Goal: Find specific page/section: Find specific page/section

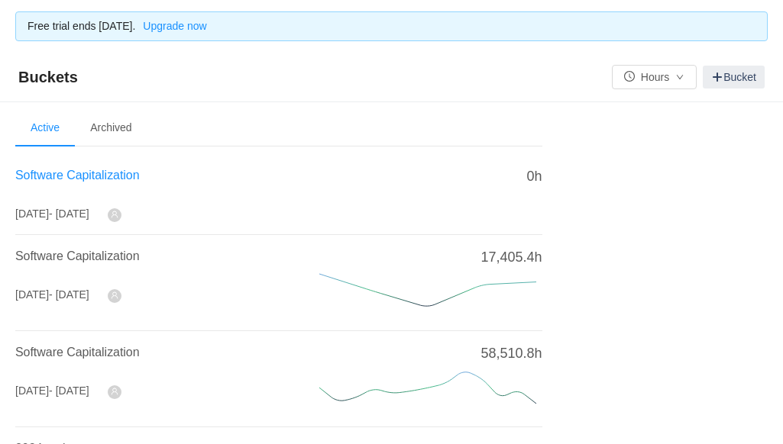
click at [85, 172] on span "Software Capitalization" at bounding box center [77, 175] width 124 height 13
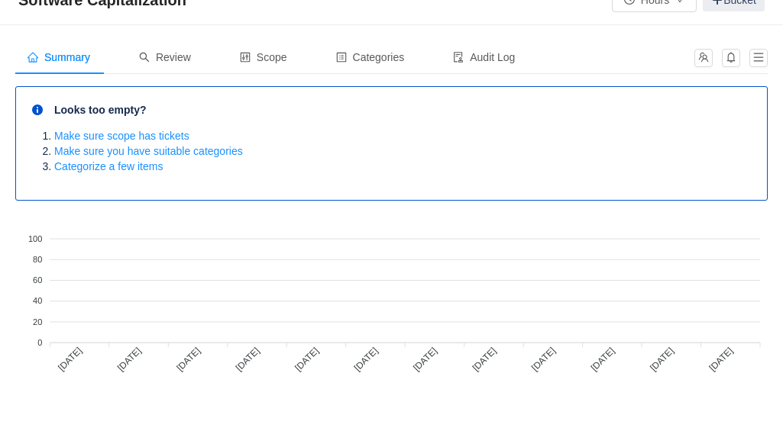
scroll to position [93, 0]
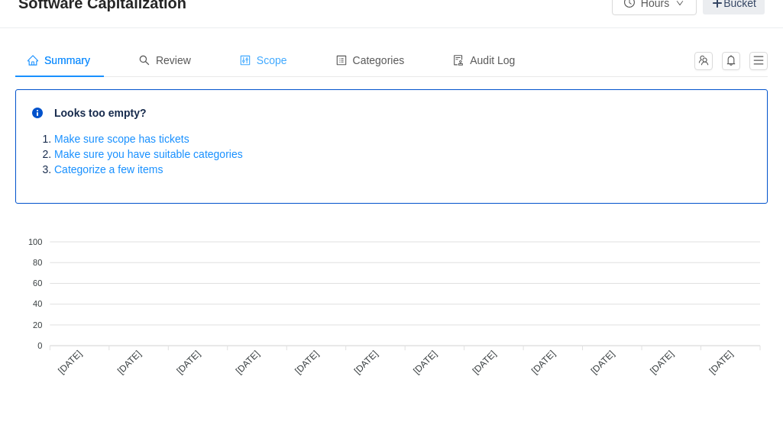
click at [277, 71] on div "Scope" at bounding box center [264, 61] width 72 height 34
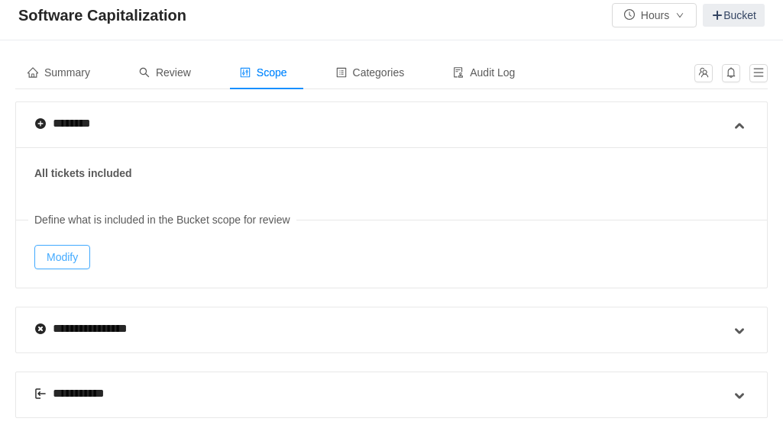
click at [55, 249] on button "Modify" at bounding box center [62, 257] width 56 height 24
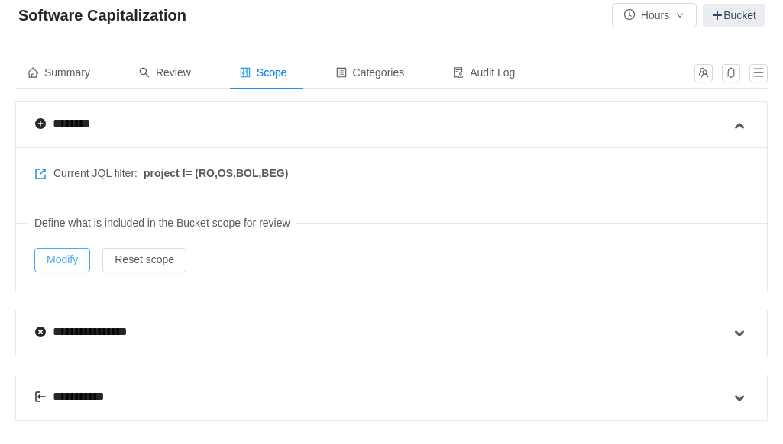
click at [53, 259] on button "Modify" at bounding box center [62, 260] width 56 height 24
click at [79, 71] on span "Summary" at bounding box center [58, 72] width 63 height 12
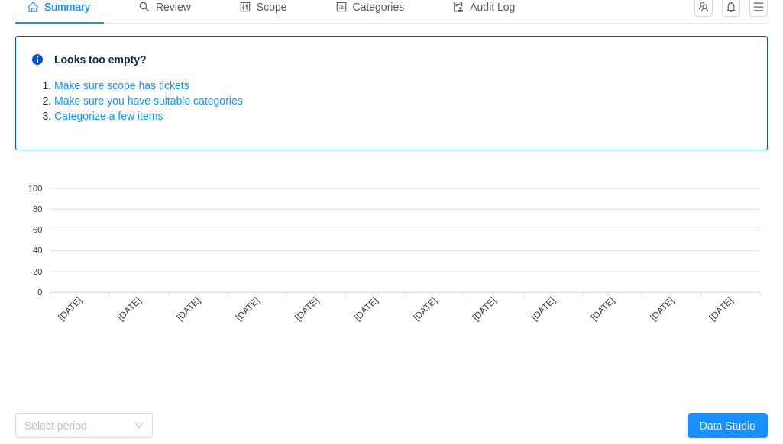
scroll to position [147, 0]
click at [192, 6] on div "Review" at bounding box center [165, 7] width 76 height 34
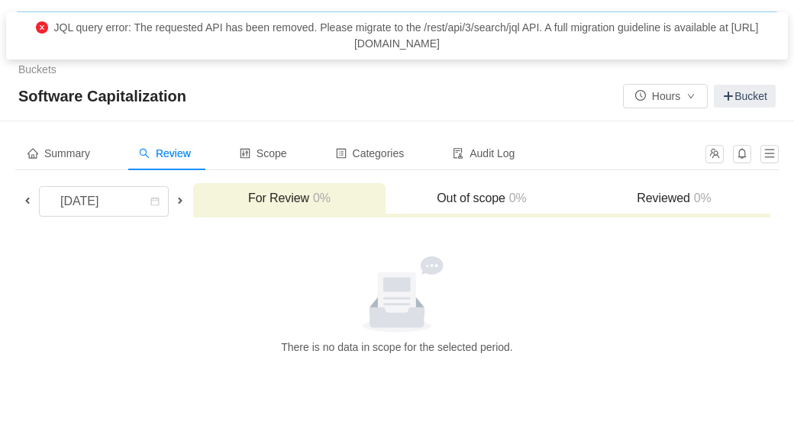
click at [444, 194] on h3 "Out of scope 0%" at bounding box center [481, 198] width 177 height 15
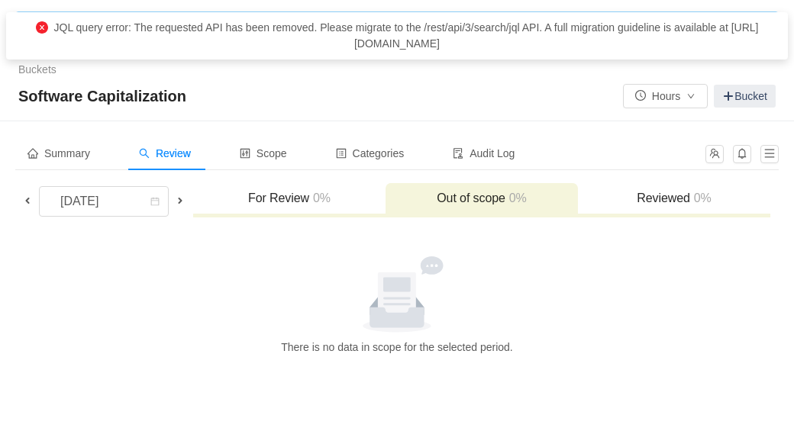
click at [282, 199] on h3 "For Review 0%" at bounding box center [289, 198] width 177 height 15
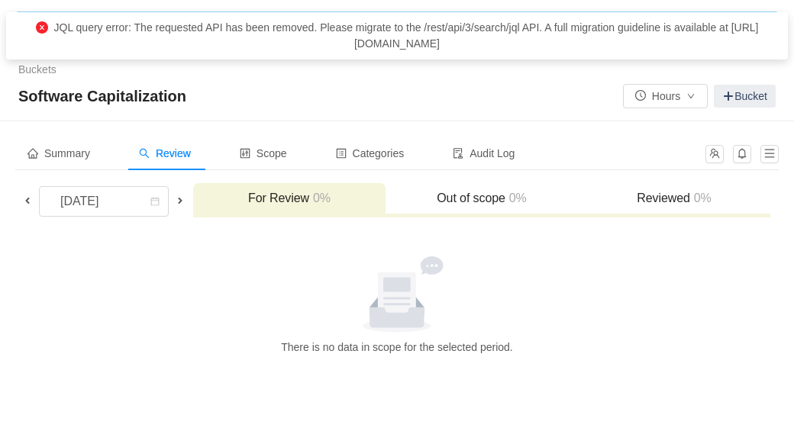
click at [359, 99] on div "Software Capitalization Hours Bucket" at bounding box center [397, 96] width 758 height 24
click at [267, 149] on span "Scope" at bounding box center [263, 153] width 47 height 12
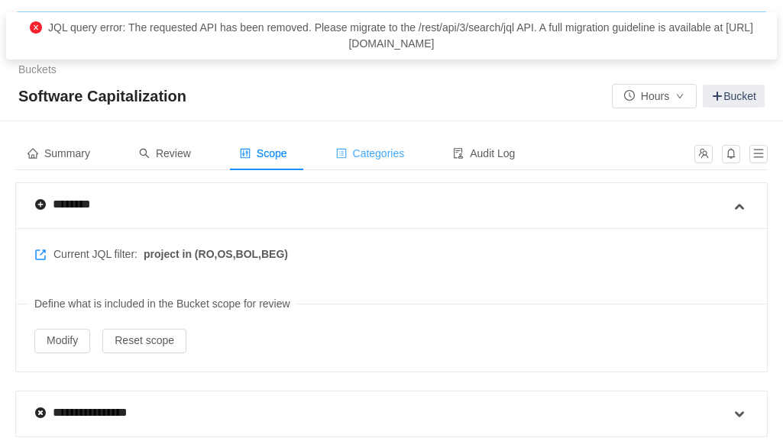
click at [360, 150] on span "Categories" at bounding box center [370, 153] width 69 height 12
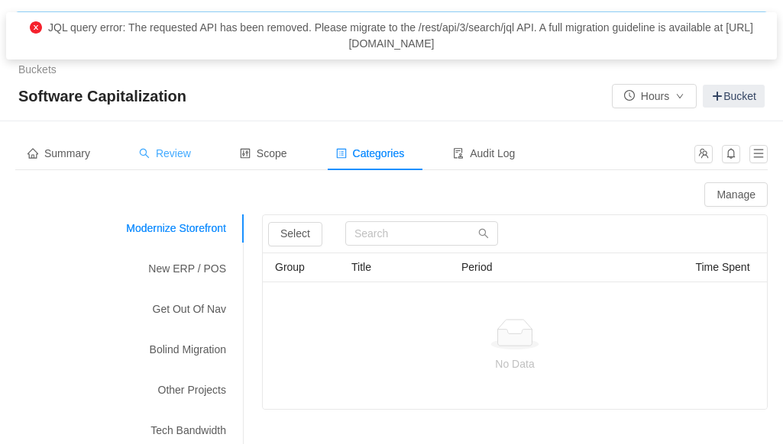
click at [161, 156] on span "Review" at bounding box center [165, 153] width 52 height 12
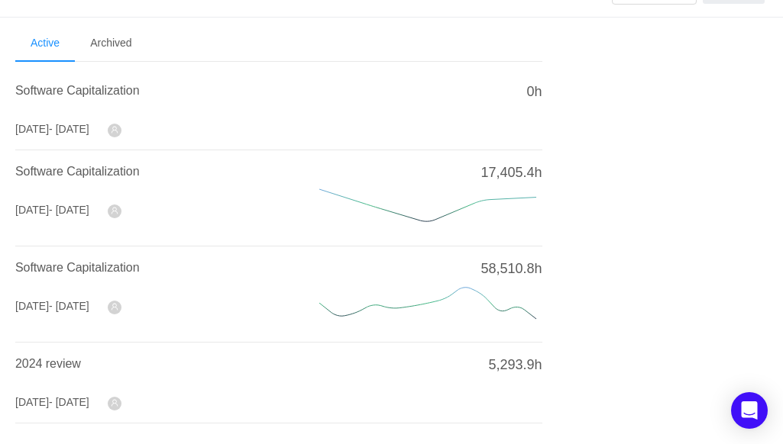
scroll to position [86, 0]
click at [99, 179] on div "Software Capitalization" at bounding box center [148, 175] width 267 height 27
click at [104, 171] on span "Software Capitalization" at bounding box center [77, 170] width 124 height 13
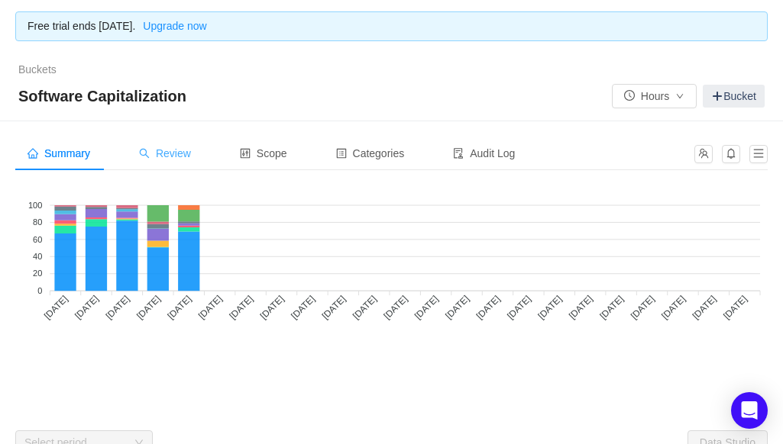
click at [195, 157] on div "Review" at bounding box center [165, 154] width 76 height 34
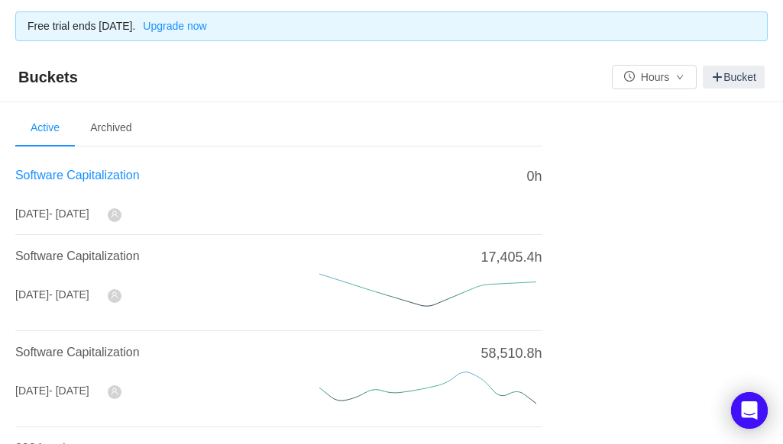
click at [75, 171] on span "Software Capitalization" at bounding box center [77, 175] width 124 height 13
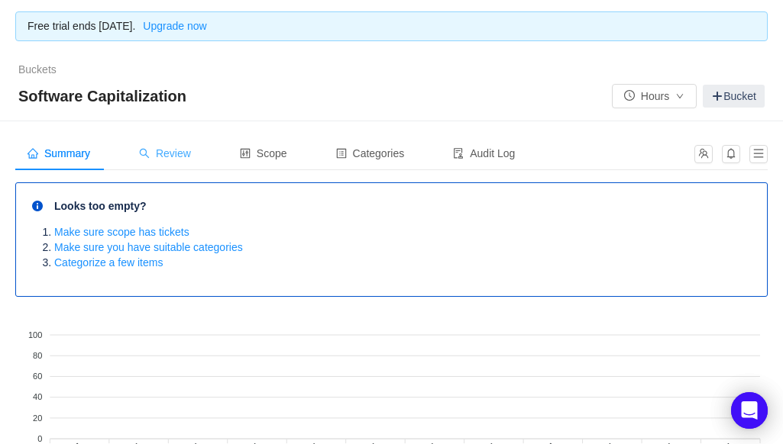
click at [177, 155] on span "Review" at bounding box center [165, 153] width 52 height 12
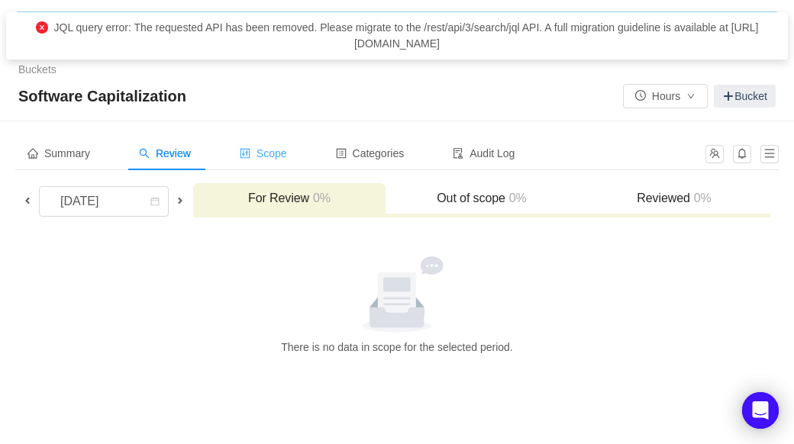
click at [286, 157] on span "Scope" at bounding box center [263, 153] width 47 height 12
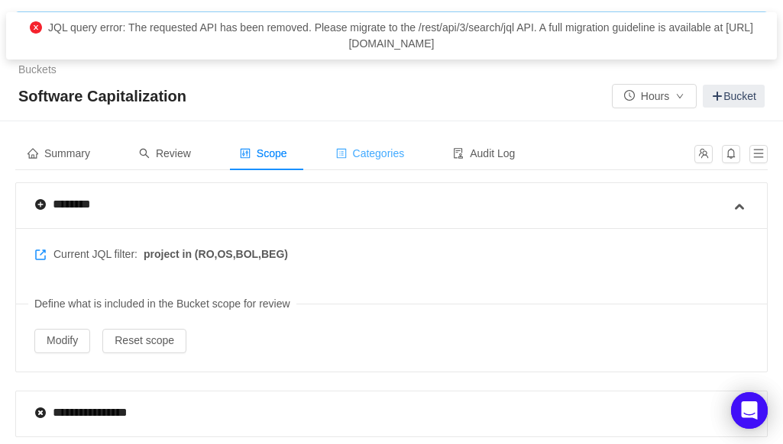
click at [385, 169] on div "Categories" at bounding box center [370, 154] width 93 height 34
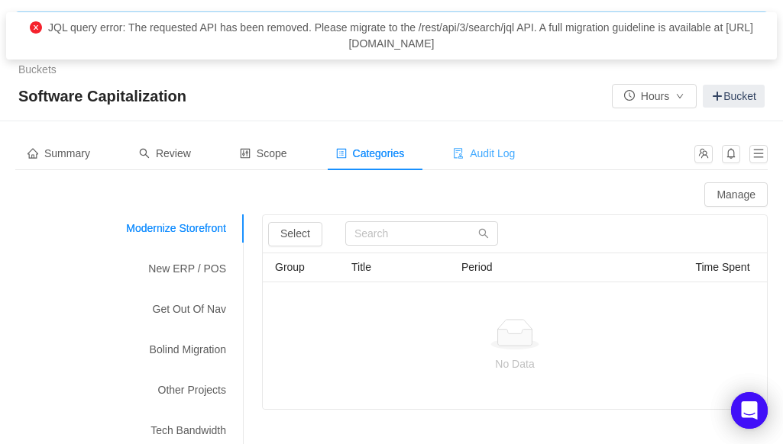
click at [473, 153] on span "Audit Log" at bounding box center [484, 153] width 62 height 12
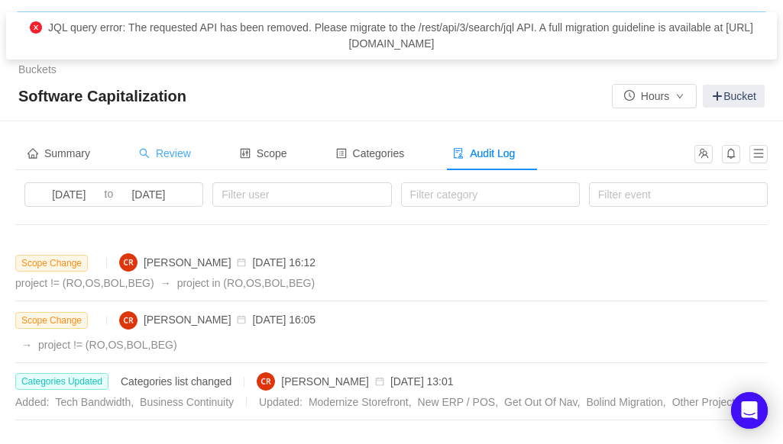
click at [186, 150] on span "Review" at bounding box center [165, 153] width 52 height 12
